Goal: Task Accomplishment & Management: Manage account settings

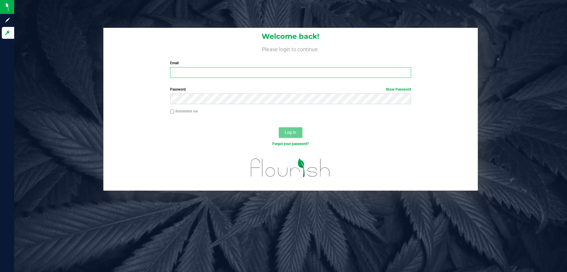
click at [187, 74] on input "Email" at bounding box center [290, 72] width 241 height 11
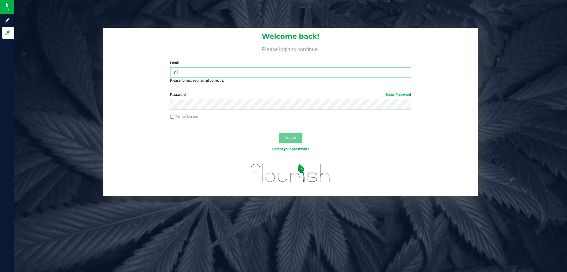
type input "d"
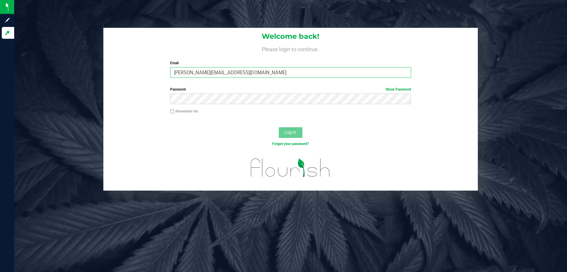
type input "[PERSON_NAME][EMAIL_ADDRESS][DOMAIN_NAME]"
click at [279, 127] on button "Log In" at bounding box center [291, 132] width 24 height 11
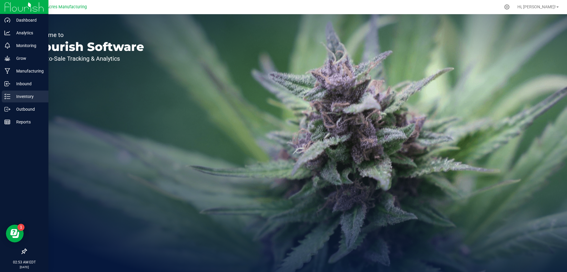
click at [22, 97] on p "Inventory" at bounding box center [27, 96] width 35 height 7
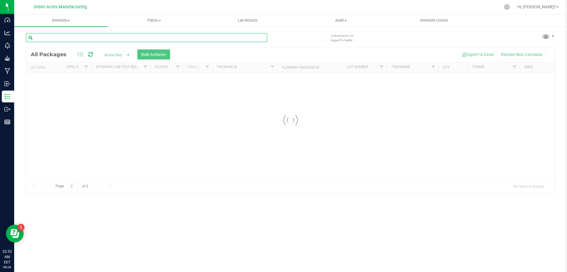
click at [108, 39] on input "text" at bounding box center [146, 37] width 241 height 9
click at [69, 22] on span "Inventory" at bounding box center [60, 20] width 93 height 5
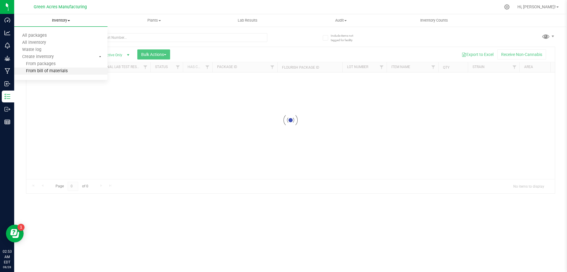
click at [75, 69] on li "From bill of materials" at bounding box center [60, 71] width 93 height 7
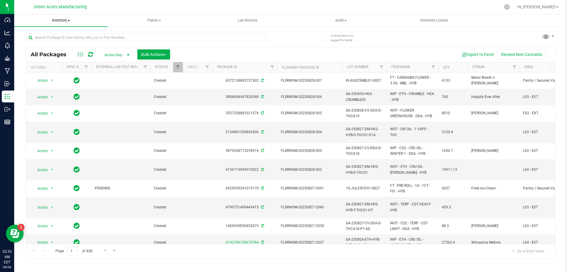
click at [74, 19] on span "Inventory" at bounding box center [60, 20] width 93 height 5
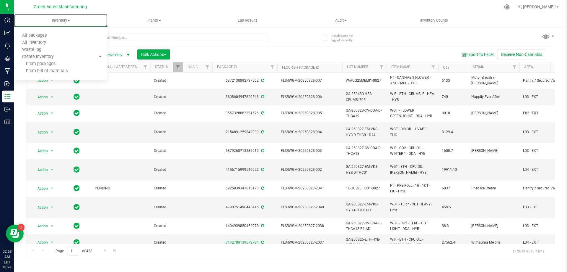
click at [59, 71] on span "From bill of materials" at bounding box center [40, 71] width 53 height 5
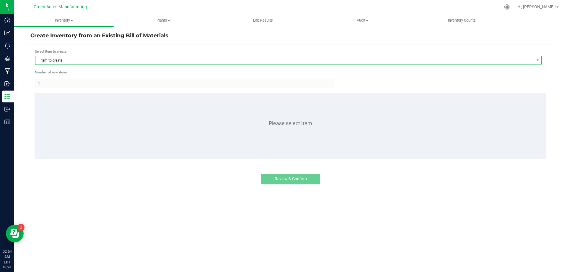
click at [103, 57] on span "Item to create" at bounding box center [284, 60] width 499 height 8
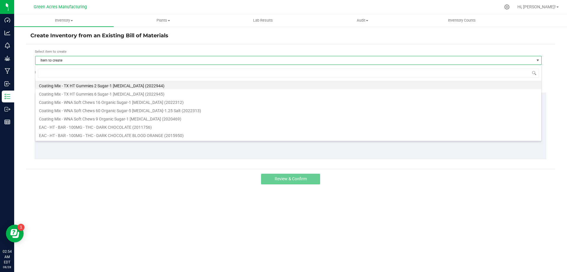
scroll to position [9, 507]
type input "1013734"
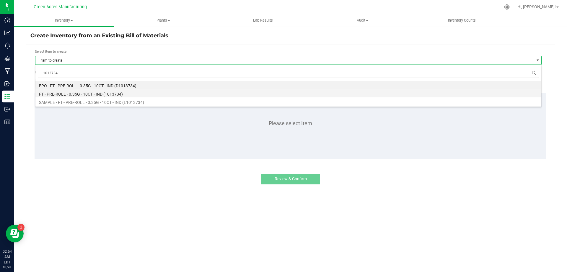
click at [94, 93] on li "FT - PRE-ROLL - 0.35G - 10CT - IND (1013734)" at bounding box center [288, 93] width 506 height 8
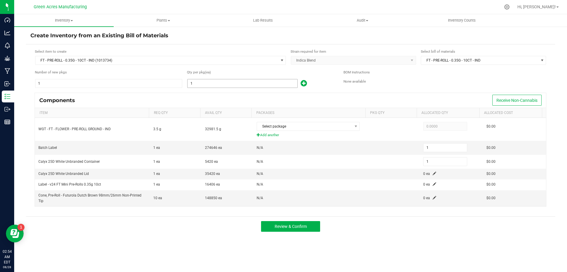
click at [254, 84] on input "1" at bounding box center [243, 83] width 110 height 8
type input "11"
type input "112"
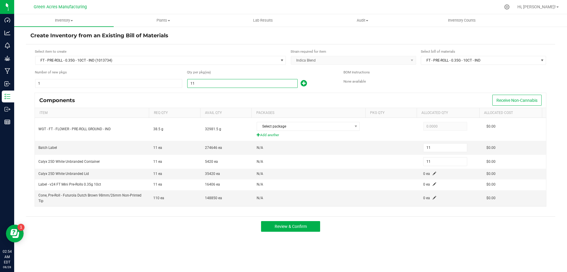
type input "112"
type input "1124"
type input "1,124"
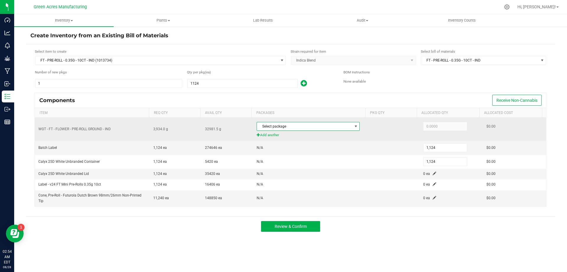
type input "1,124"
click at [352, 127] on span at bounding box center [355, 126] width 7 height 8
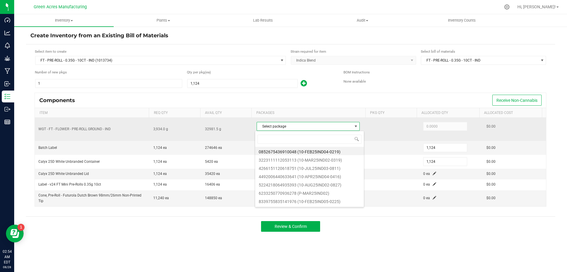
scroll to position [9, 102]
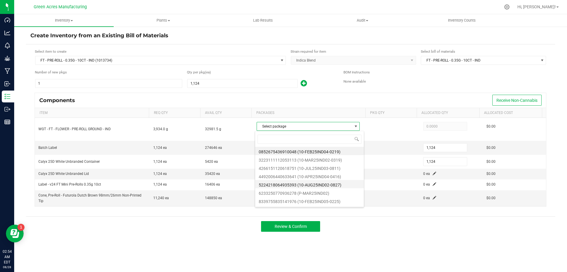
click at [326, 185] on li "5224218064935393 (10-AUG25IND02-0827)" at bounding box center [309, 184] width 109 height 8
type input "3,934.0000"
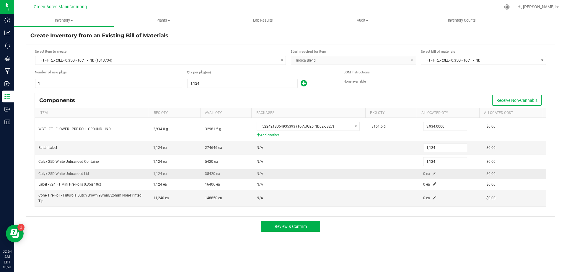
click at [433, 174] on span at bounding box center [435, 173] width 4 height 4
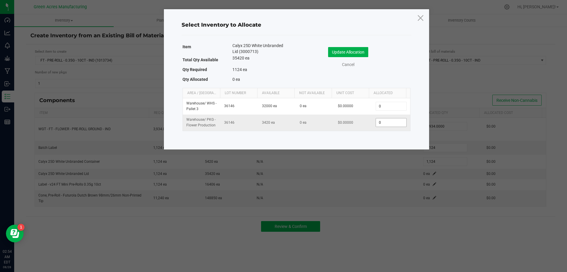
click at [392, 126] on input "0" at bounding box center [391, 122] width 30 height 8
type input "1,124"
click at [354, 50] on button "Update Allocation" at bounding box center [348, 52] width 40 height 10
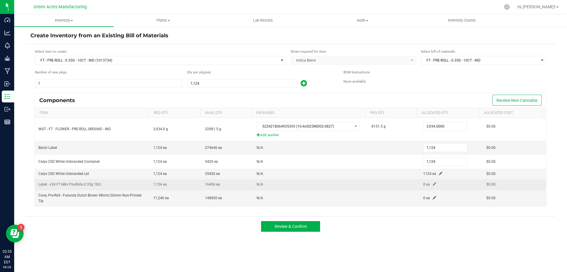
click at [433, 184] on span at bounding box center [435, 184] width 4 height 4
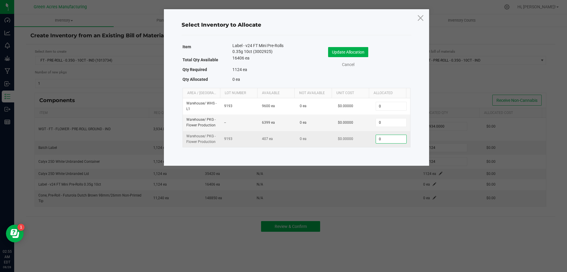
click at [383, 139] on input "0" at bounding box center [391, 139] width 30 height 8
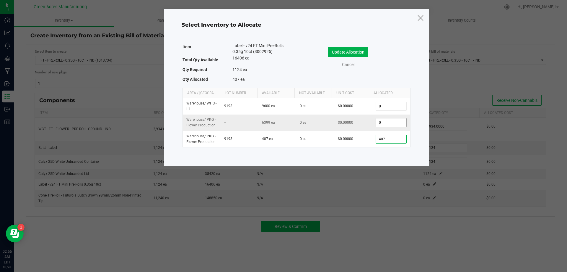
type input "407"
click at [382, 124] on input "0" at bounding box center [391, 122] width 30 height 8
type input "717"
click at [361, 55] on button "Update Allocation" at bounding box center [348, 52] width 40 height 10
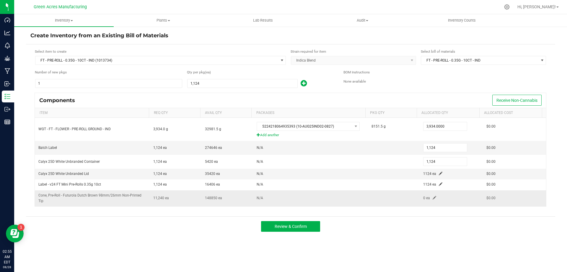
click at [433, 196] on span at bounding box center [435, 198] width 4 height 4
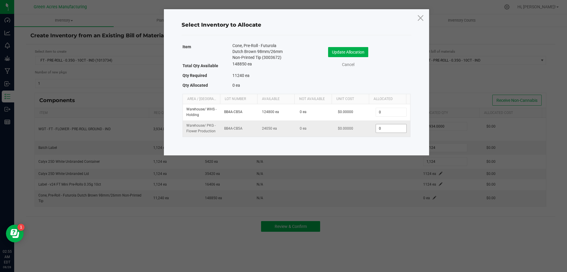
click at [388, 129] on input "0" at bounding box center [391, 128] width 30 height 8
type input "11,240"
click at [352, 52] on button "Update Allocation" at bounding box center [348, 52] width 40 height 10
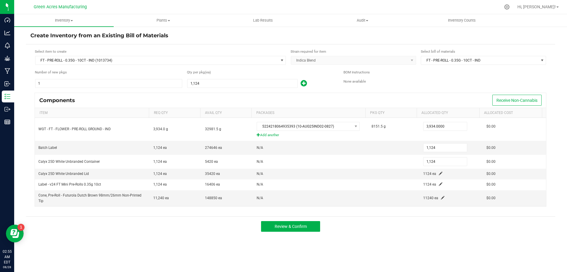
click at [449, 244] on div "Inventory All packages All inventory Waste log Create inventory Plants All plan…" at bounding box center [290, 142] width 553 height 257
click at [301, 227] on span "Review & Confirm" at bounding box center [291, 226] width 32 height 5
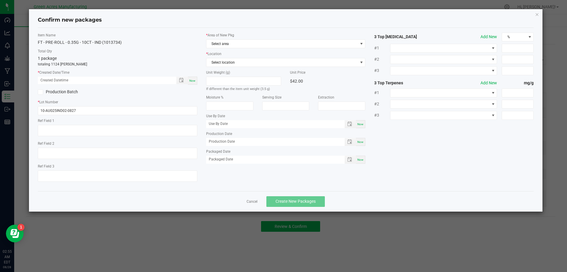
click at [190, 81] on span "Now" at bounding box center [192, 80] width 6 height 3
type input "[DATE] 02:55 AM"
click at [256, 43] on span "Select area" at bounding box center [283, 44] width 152 height 8
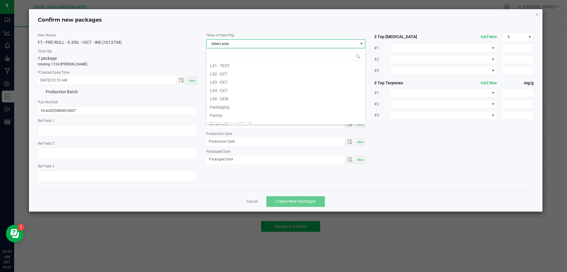
scroll to position [148, 0]
click at [258, 95] on li "Pantry / Secured Vault" at bounding box center [286, 94] width 159 height 8
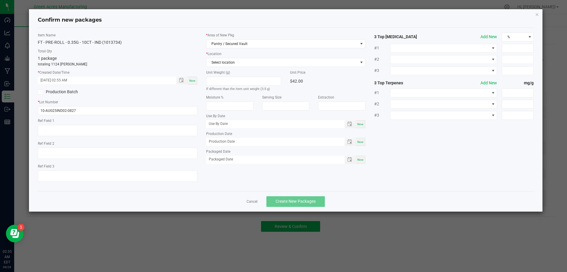
click at [269, 56] on div "* Location Select location" at bounding box center [286, 59] width 160 height 16
click at [262, 63] on span "Select location" at bounding box center [283, 62] width 152 height 8
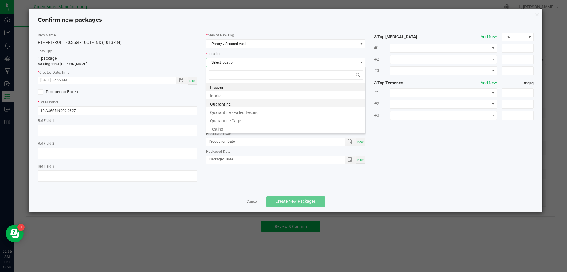
scroll to position [9, 160]
click at [258, 97] on li "Intake" at bounding box center [286, 95] width 159 height 8
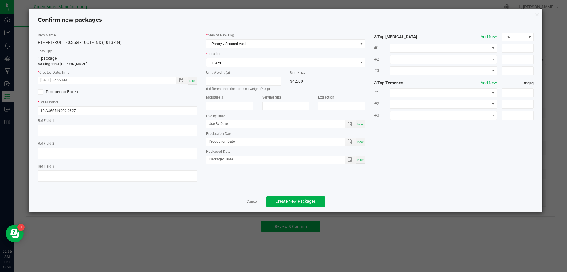
click at [397, 180] on div "Item Name FT - PRE-ROLL - 0.35G - 10CT - IND (1013734) Total Qty 1 package tota…" at bounding box center [285, 110] width 505 height 154
click at [307, 199] on span "Create New Packages" at bounding box center [296, 201] width 40 height 5
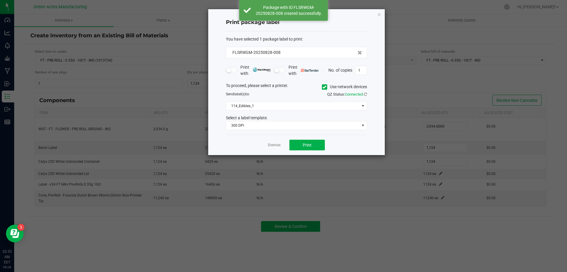
click at [324, 87] on icon at bounding box center [325, 87] width 4 height 0
click at [0, 0] on input "Use network devices" at bounding box center [0, 0] width 0 height 0
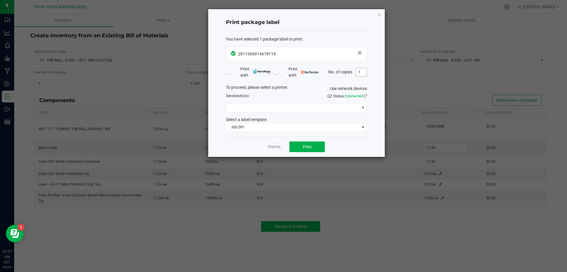
click at [359, 71] on input "1" at bounding box center [361, 72] width 11 height 8
type input "2"
click at [316, 109] on span at bounding box center [292, 107] width 133 height 8
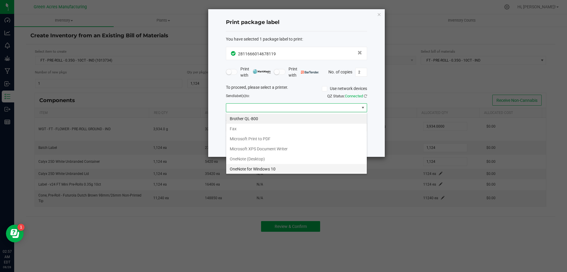
scroll to position [31, 0]
click at [271, 166] on ZPL "ZDesigner ZD410-300dpi ZPL" at bounding box center [296, 168] width 141 height 10
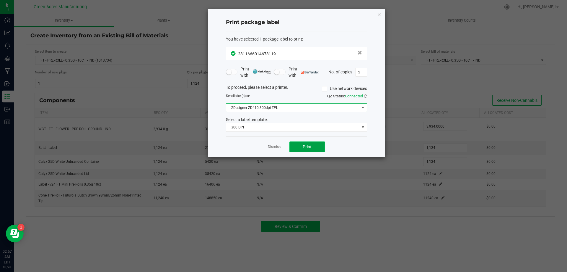
click at [315, 151] on button "Print" at bounding box center [307, 146] width 35 height 11
click at [276, 147] on link "Dismiss" at bounding box center [274, 146] width 13 height 5
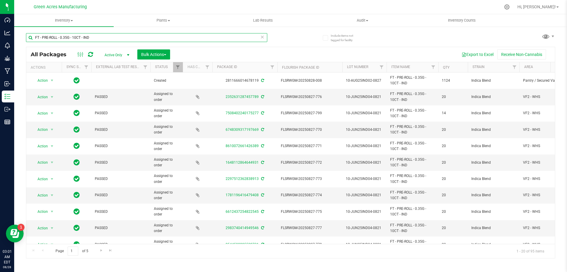
click at [99, 35] on input "FT - PRE-ROLL - 0.35G - 10CT - IND" at bounding box center [146, 37] width 241 height 9
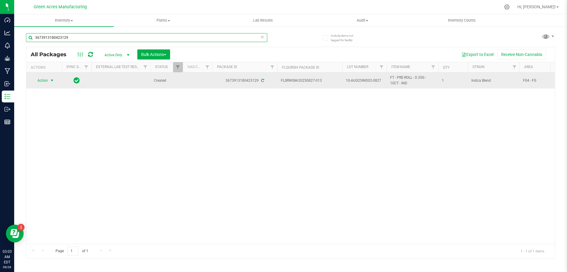
type input "3673913180423129"
click at [50, 79] on span "select" at bounding box center [52, 80] width 5 height 5
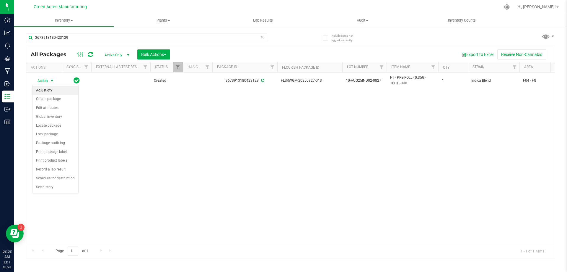
click at [50, 88] on li "Adjust qty" at bounding box center [56, 90] width 46 height 9
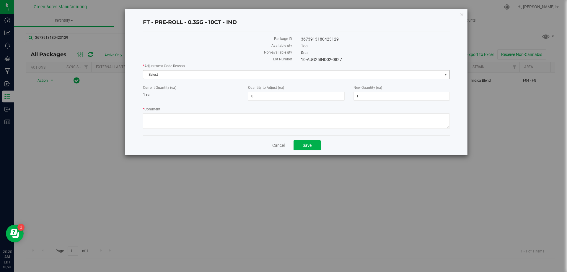
click at [151, 74] on span "Select" at bounding box center [292, 74] width 299 height 8
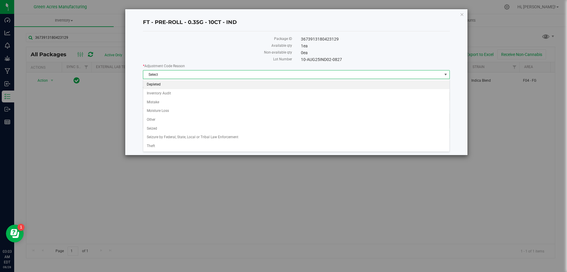
click at [147, 83] on li "Depleted" at bounding box center [296, 84] width 306 height 9
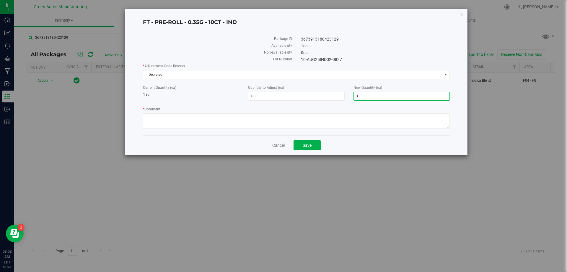
click at [371, 97] on span "1 1" at bounding box center [402, 96] width 96 height 9
click at [371, 97] on input "1" at bounding box center [402, 96] width 96 height 8
type input "0"
type input "-1"
type input "0"
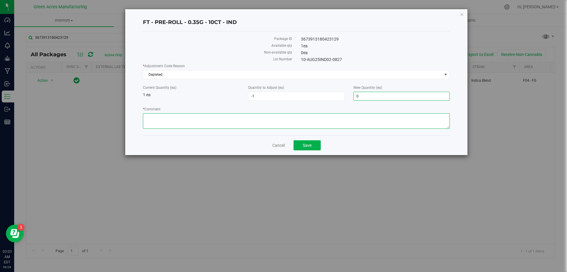
click at [353, 119] on textarea "* Comment" at bounding box center [296, 120] width 307 height 15
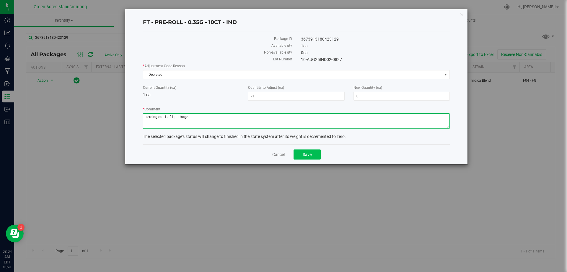
type textarea "zeroing out 1 of 1 package."
click at [316, 158] on button "Save" at bounding box center [307, 154] width 27 height 10
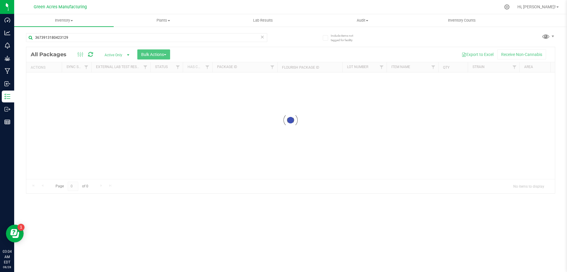
click at [263, 38] on icon at bounding box center [262, 36] width 4 height 7
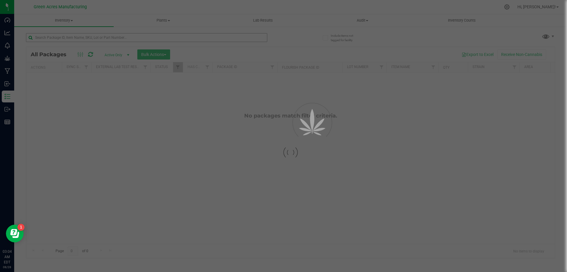
click at [75, 42] on div at bounding box center [283, 136] width 567 height 272
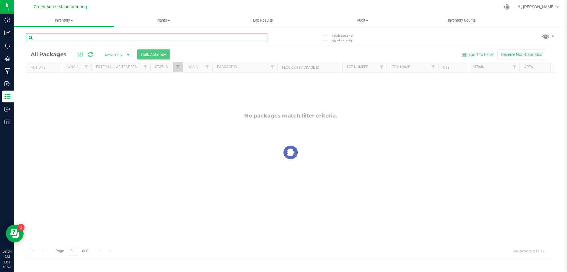
click at [75, 42] on input "text" at bounding box center [146, 37] width 241 height 9
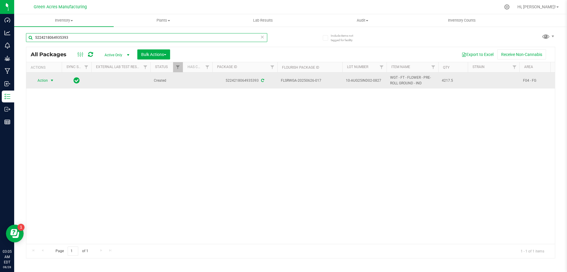
type input "5224218064935393"
click at [48, 83] on span "select" at bounding box center [51, 80] width 7 height 8
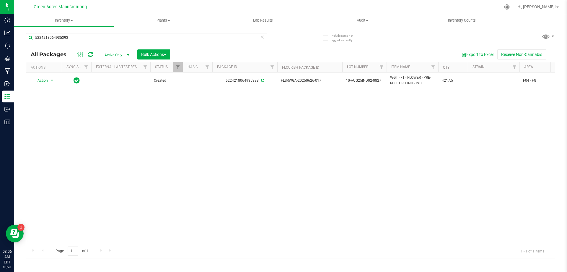
click at [251, 124] on div "Action Action Adjust qty Create package Edit attributes Global inventory Locate…" at bounding box center [290, 157] width 529 height 171
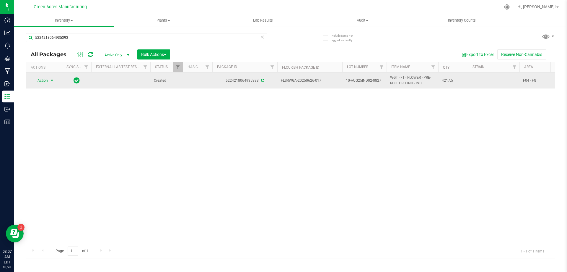
click at [49, 79] on span "select" at bounding box center [51, 80] width 7 height 8
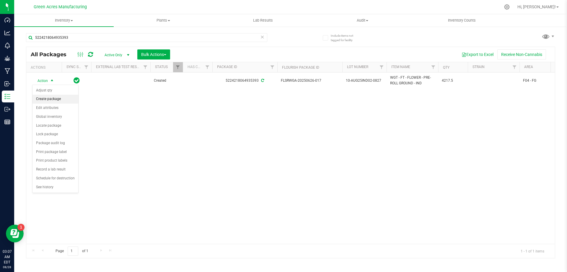
click at [70, 99] on li "Create package" at bounding box center [56, 99] width 46 height 9
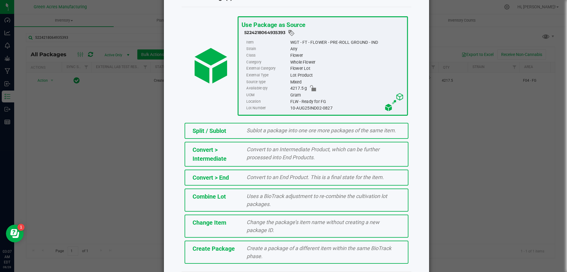
scroll to position [43, 0]
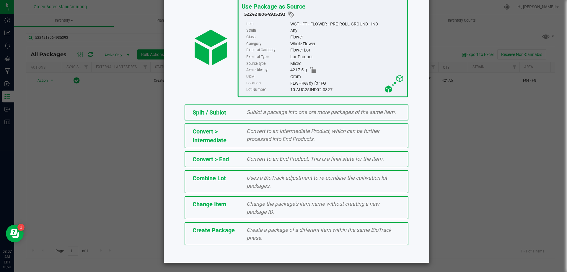
click at [227, 242] on div "Create Package Create a package of a different item within the same BioTrack ph…" at bounding box center [297, 233] width 224 height 23
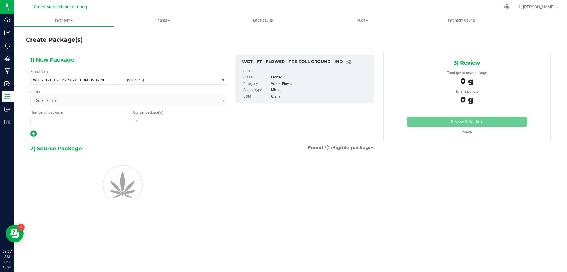
type input "0.0000"
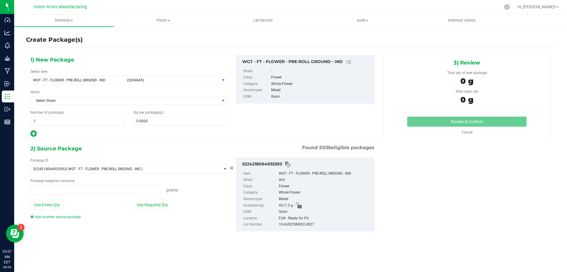
type input "0.0000 g"
click at [173, 120] on span at bounding box center [180, 120] width 94 height 9
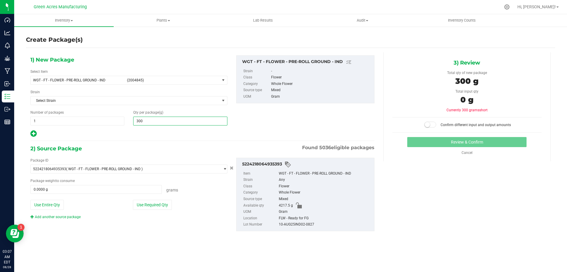
type input "3000"
type input "3,000.0000"
click at [140, 205] on button "Use Required Qty" at bounding box center [152, 204] width 39 height 10
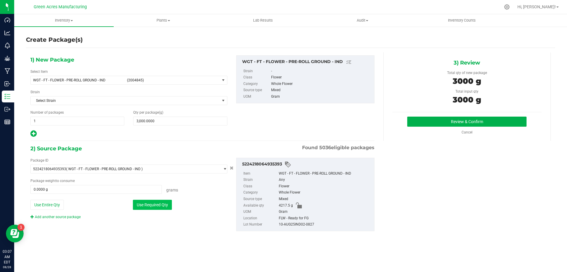
type input "3000.0000 g"
click at [483, 118] on button "Review & Confirm" at bounding box center [467, 121] width 119 height 10
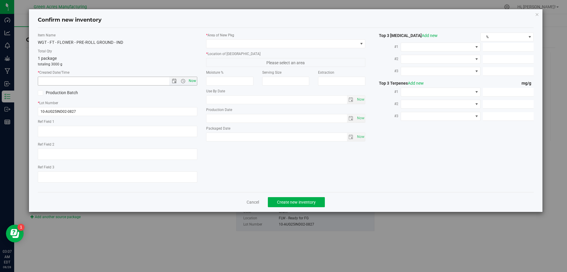
click at [193, 84] on span "Now" at bounding box center [192, 81] width 10 height 9
type input "[DATE] 3:07 AM"
click at [252, 44] on span at bounding box center [283, 44] width 152 height 8
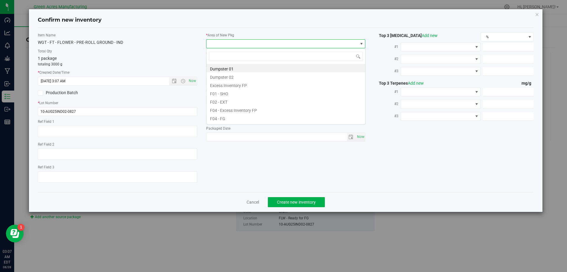
scroll to position [9, 160]
click at [265, 119] on li "F04 - FG" at bounding box center [286, 117] width 159 height 8
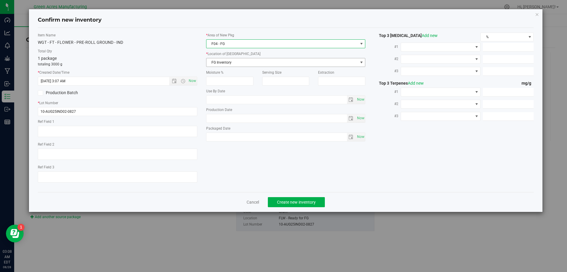
click at [262, 61] on span "FG Inventory" at bounding box center [283, 62] width 152 height 8
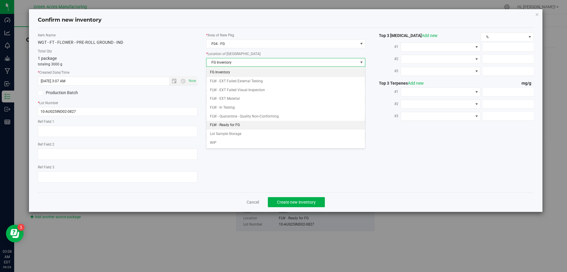
click at [234, 122] on li "FLW - Ready for FG" at bounding box center [286, 125] width 159 height 9
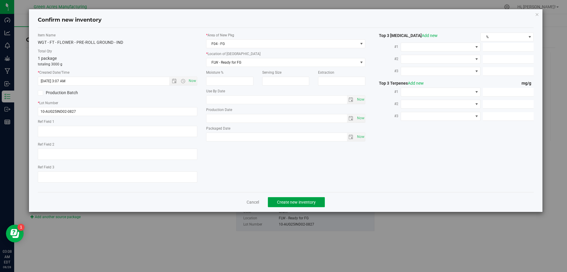
click at [302, 205] on button "Create new inventory" at bounding box center [296, 202] width 57 height 10
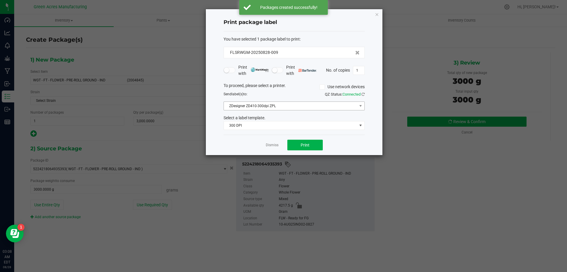
drag, startPoint x: 299, startPoint y: 100, endPoint x: 298, endPoint y: 106, distance: 6.7
click at [299, 101] on div "To proceed, please select a printer. Use network devices Send label(s) to: QZ S…" at bounding box center [294, 106] width 141 height 48
click at [301, 88] on div "To proceed, please select a printer. Use network devices" at bounding box center [294, 86] width 150 height 9
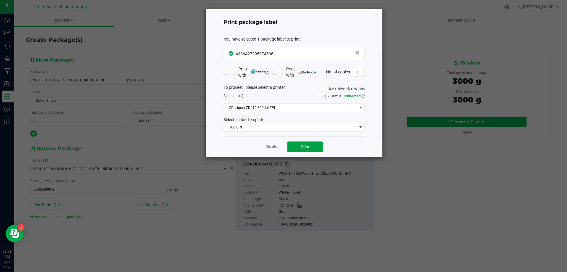
click at [313, 150] on button "Print" at bounding box center [305, 146] width 35 height 11
click at [268, 148] on link "Dismiss" at bounding box center [272, 146] width 13 height 5
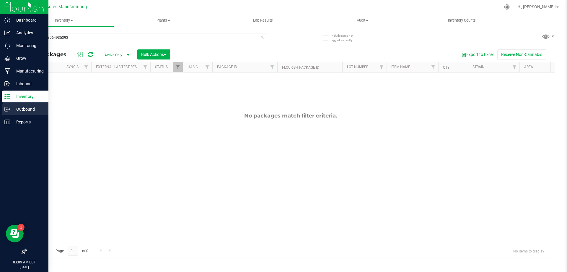
click at [38, 106] on p "Outbound" at bounding box center [27, 109] width 35 height 7
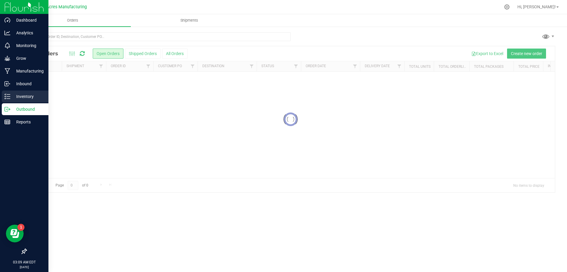
click at [36, 96] on p "Inventory" at bounding box center [27, 96] width 35 height 7
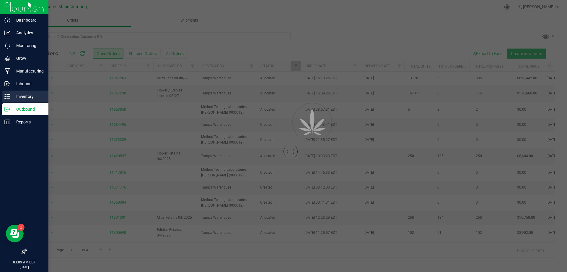
click at [36, 96] on p "Inventory" at bounding box center [27, 96] width 35 height 7
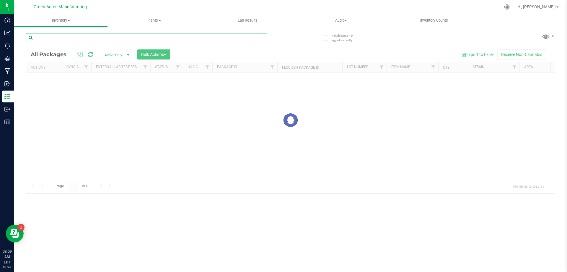
click at [130, 38] on input "text" at bounding box center [146, 37] width 241 height 9
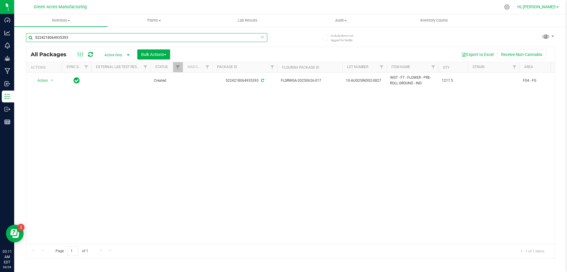
type input "5224218064935393"
click at [550, 8] on span "Hi, [PERSON_NAME]!" at bounding box center [537, 6] width 38 height 5
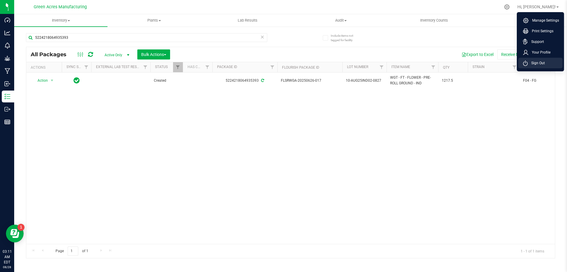
click at [534, 61] on span "Sign Out" at bounding box center [536, 63] width 17 height 6
